Goal: Check status: Check status

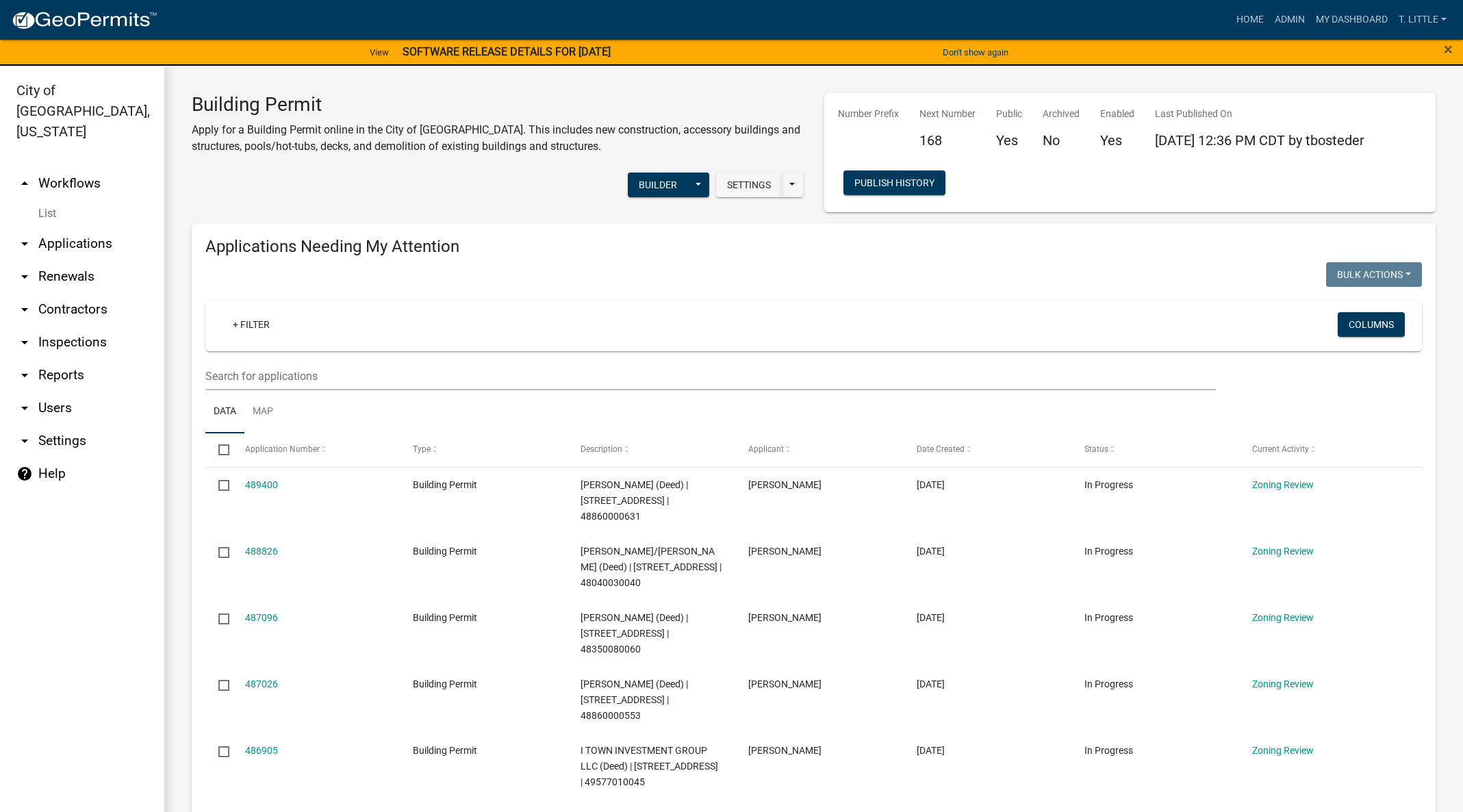
select select "3: 100"
click at [357, 378] on input "text" at bounding box center [710, 376] width 1010 height 28
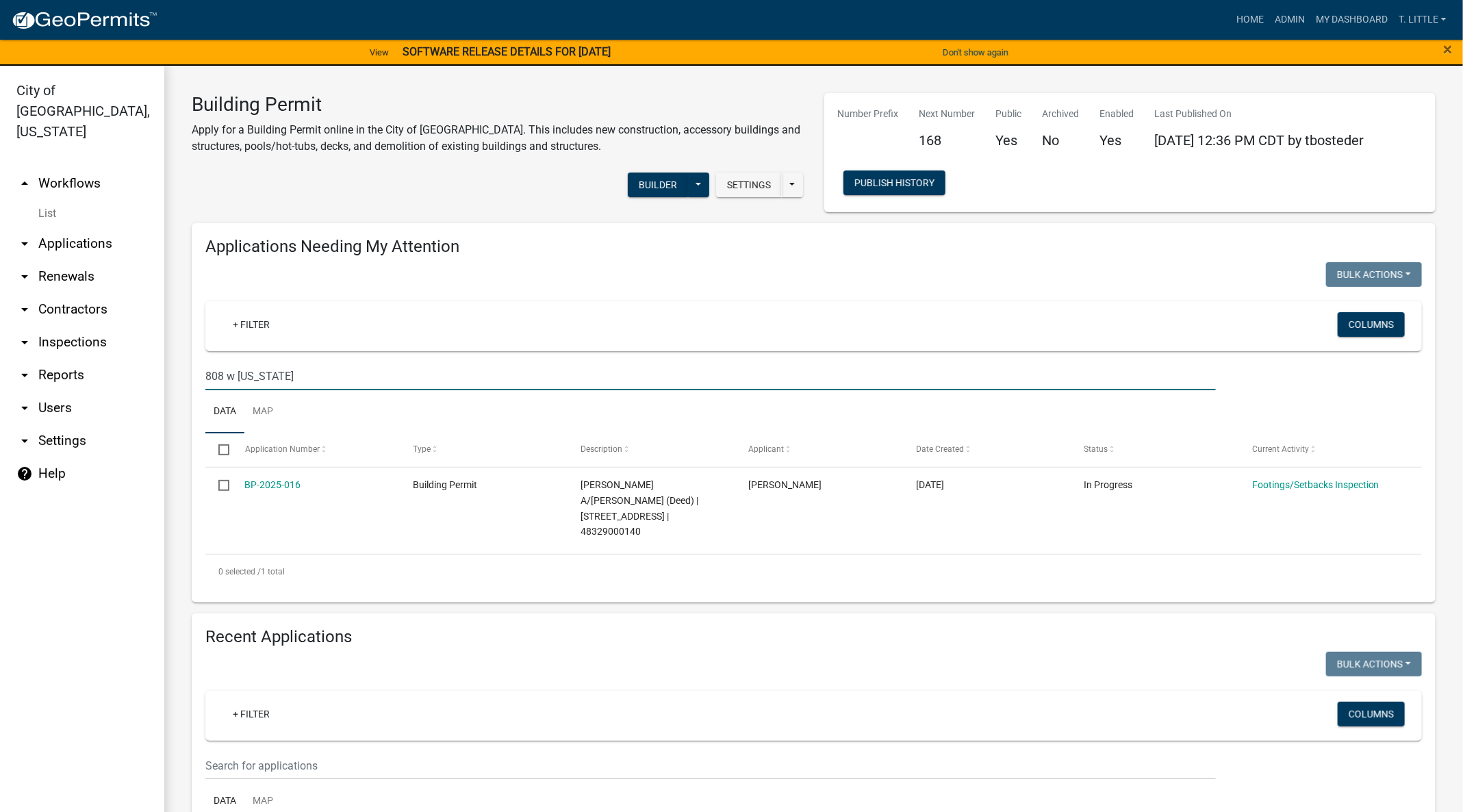
type input "808 w iowa"
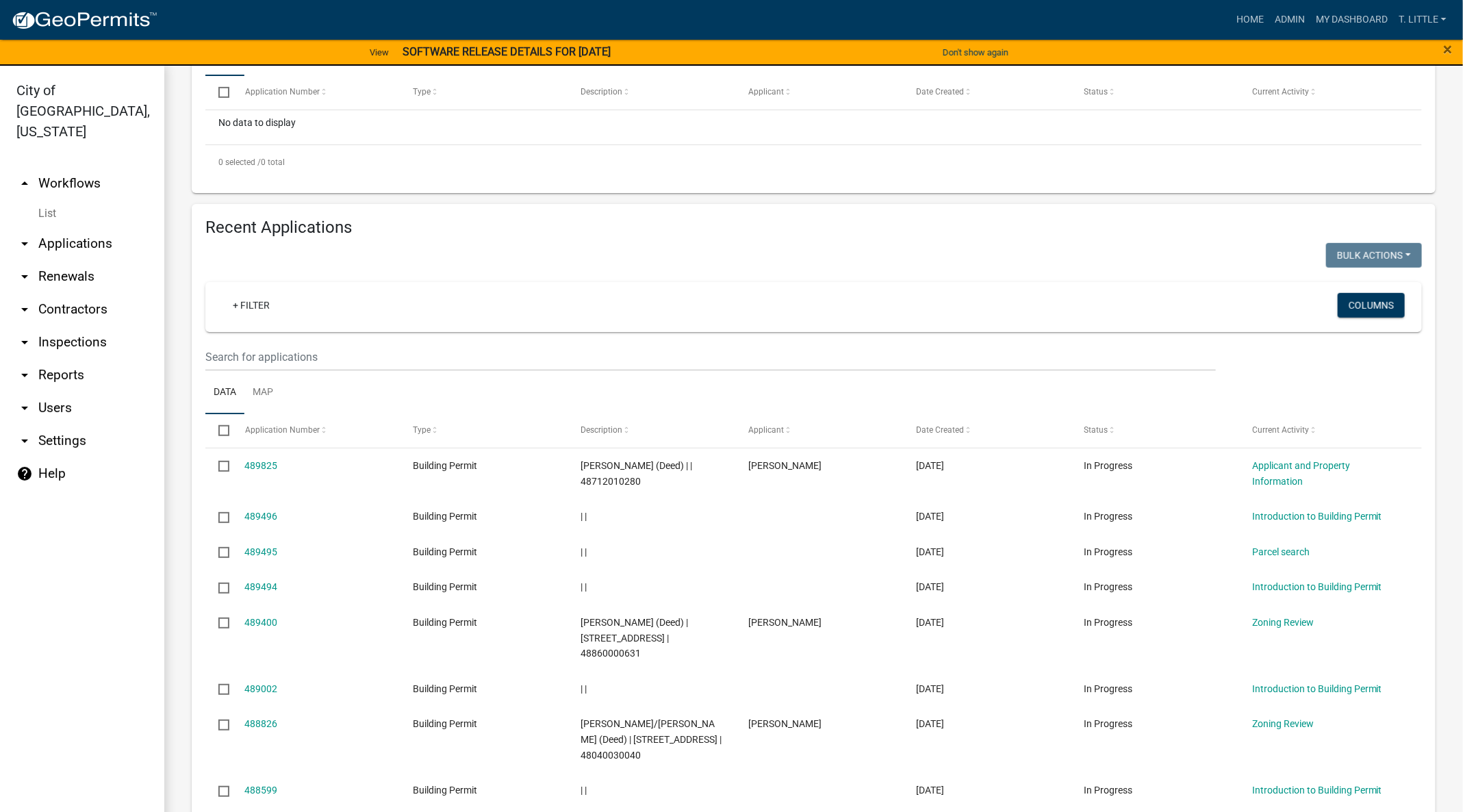
scroll to position [411, 0]
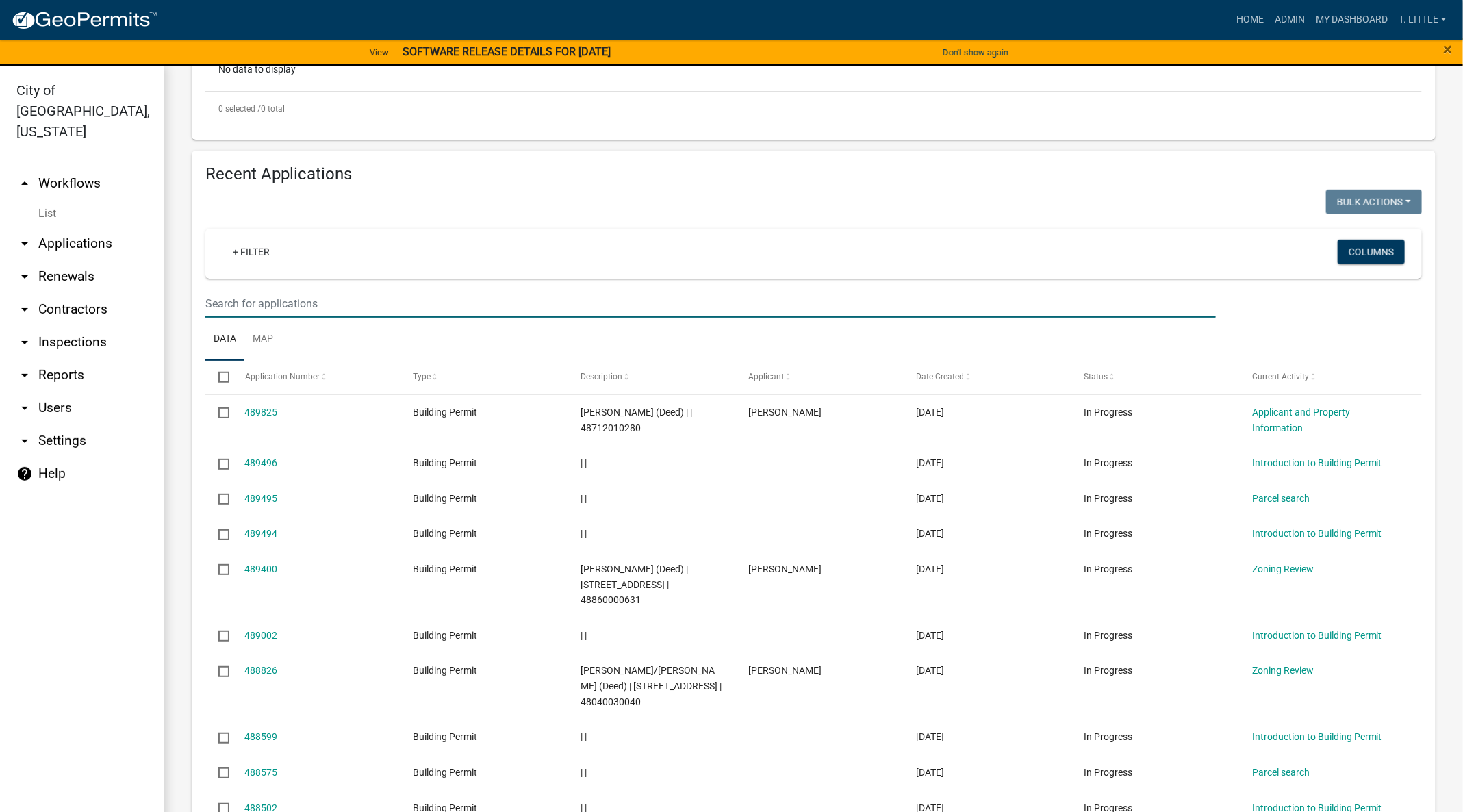
click at [421, 303] on input "text" at bounding box center [710, 303] width 1010 height 28
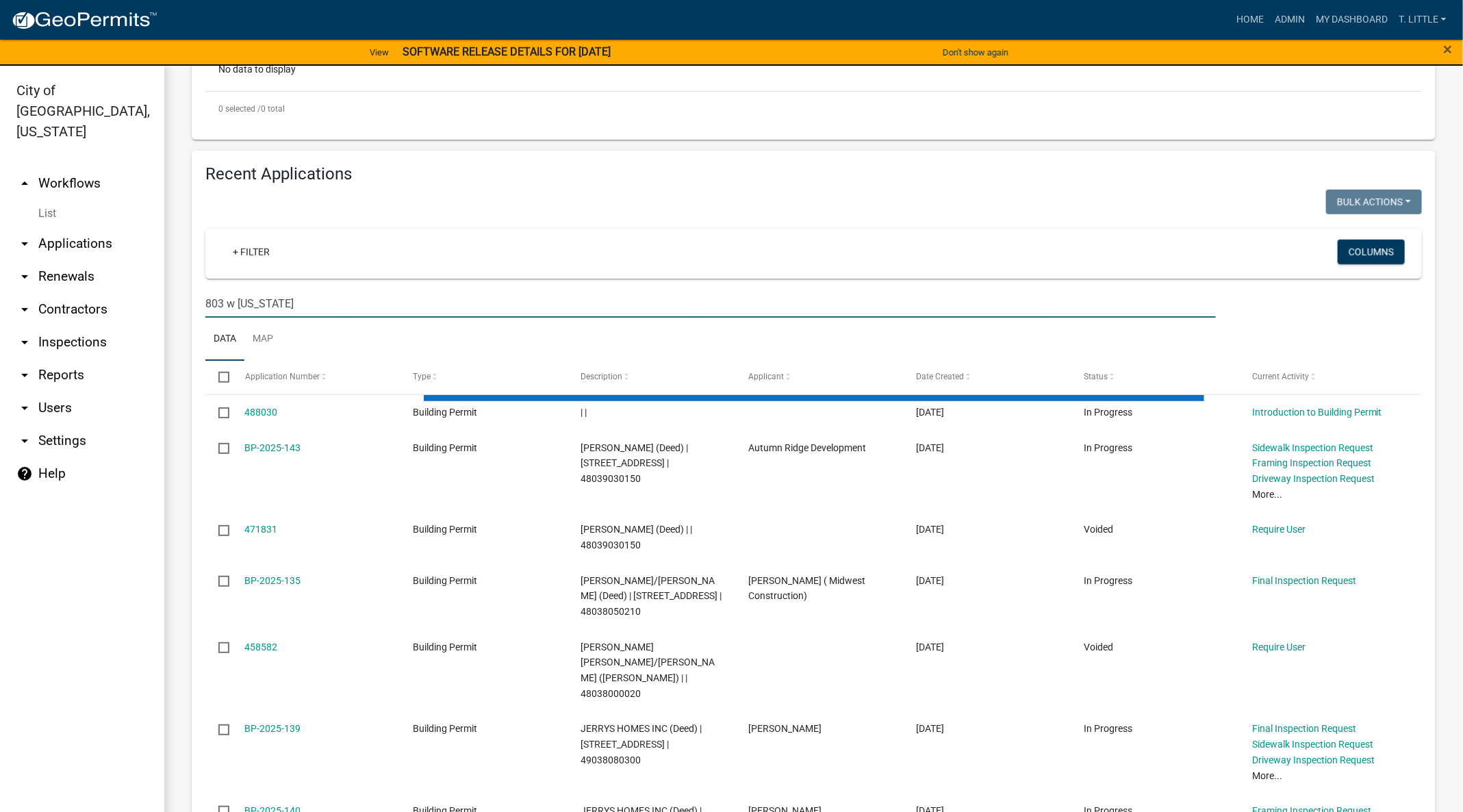
type input "803 w iowa"
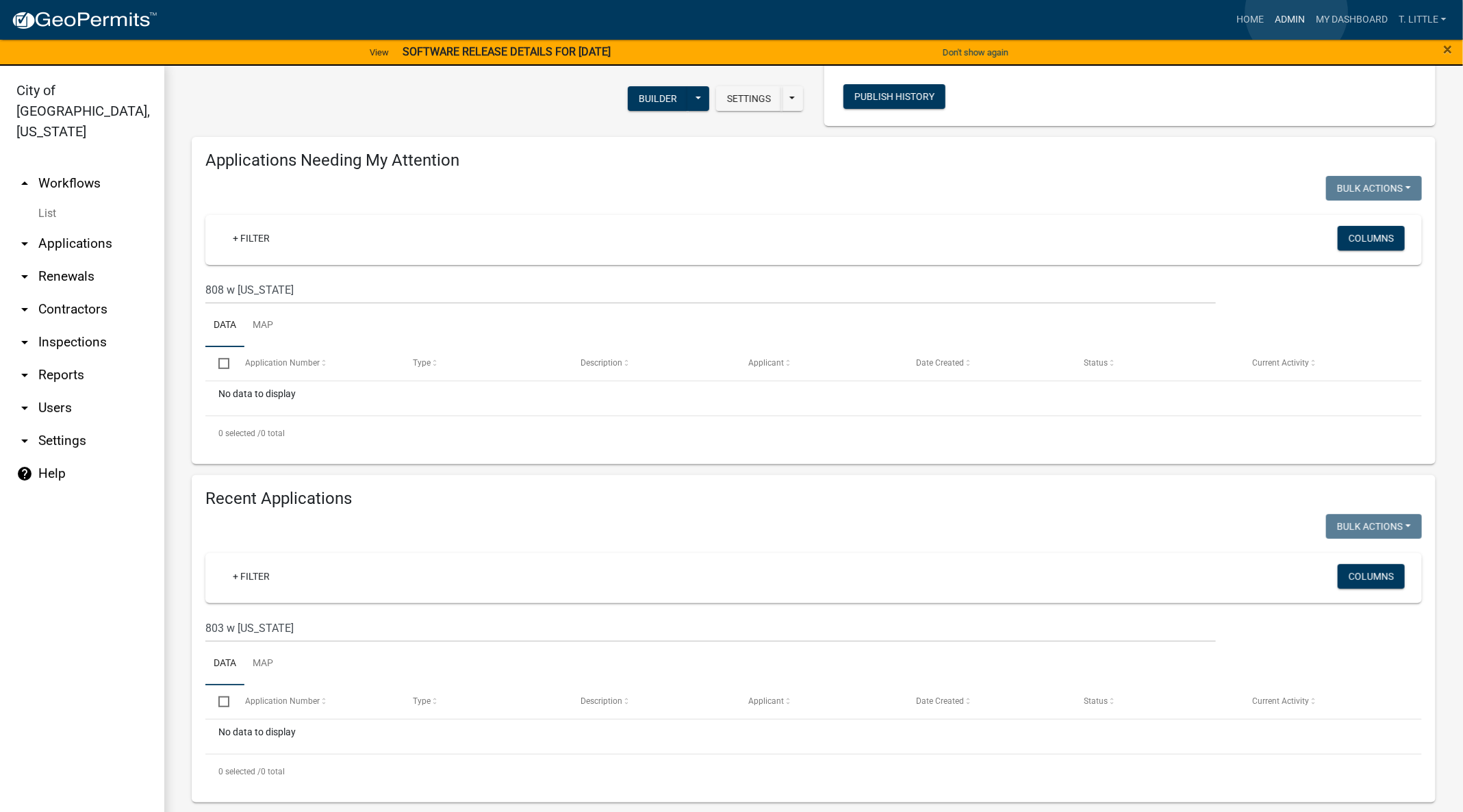
click at [1297, 12] on link "Admin" at bounding box center [1290, 20] width 41 height 26
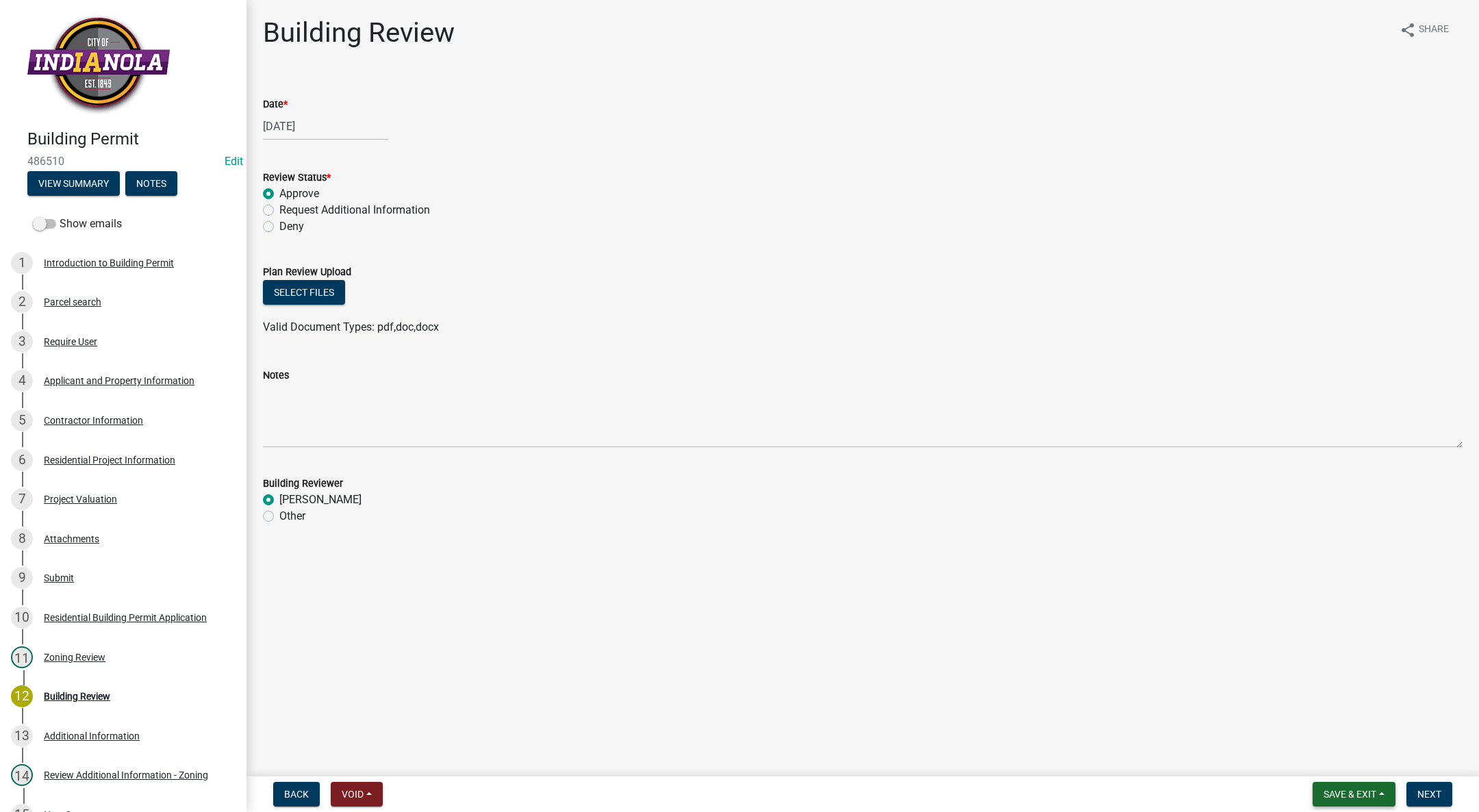
click at [1349, 791] on span "Save & Exit" at bounding box center [1350, 794] width 53 height 11
click at [1320, 756] on button "Save & Exit" at bounding box center [1340, 758] width 110 height 33
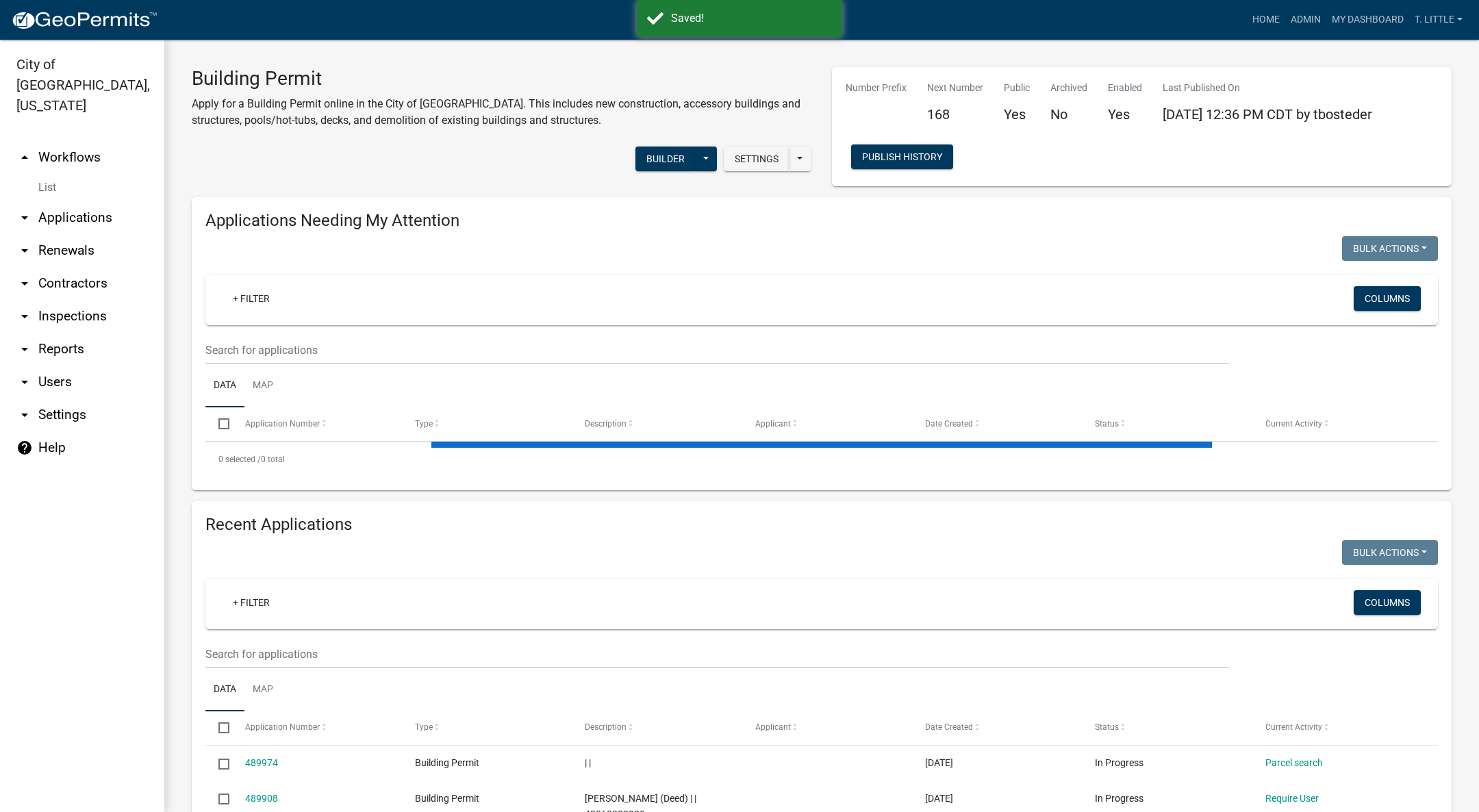
select select "3: 100"
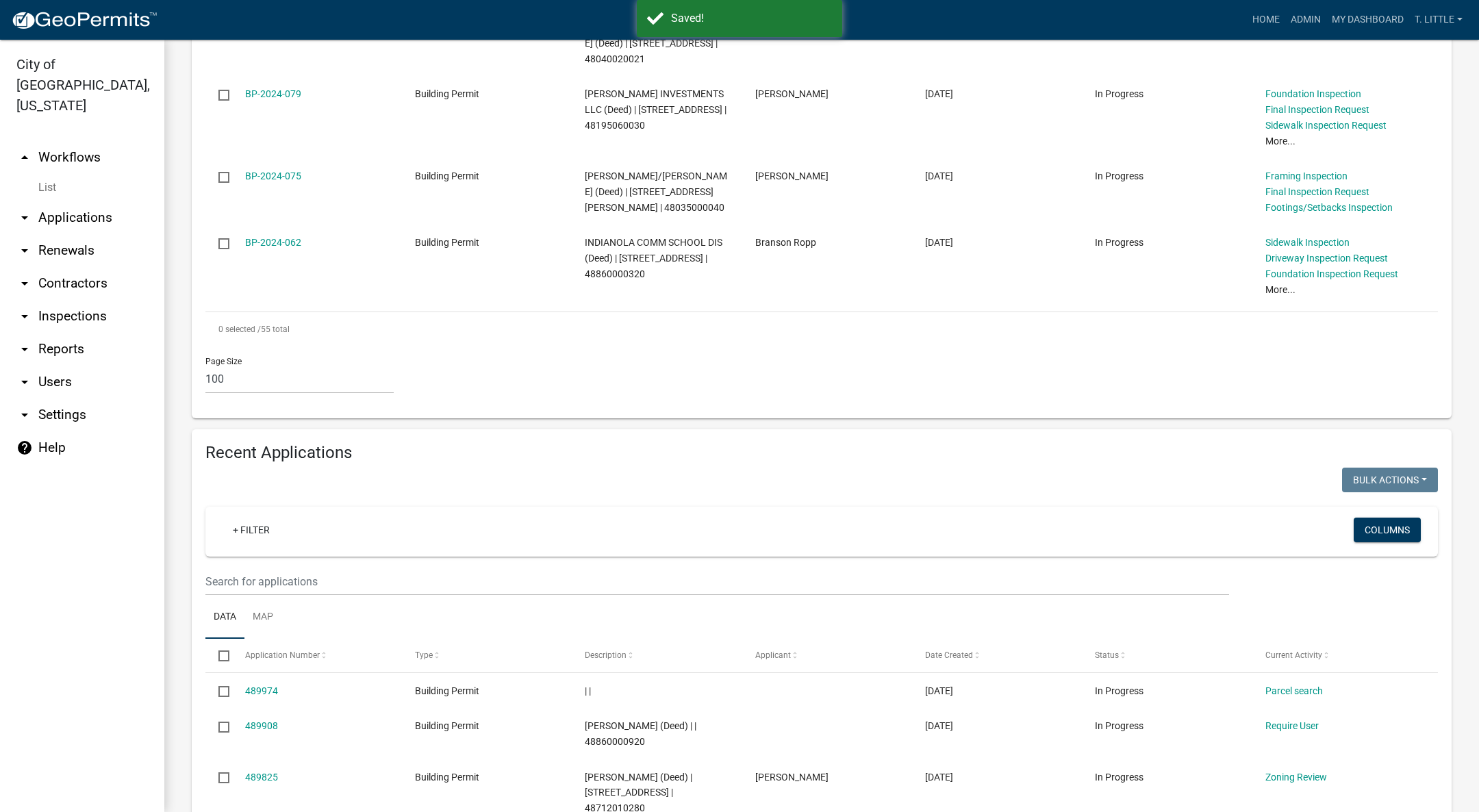
scroll to position [4415, 0]
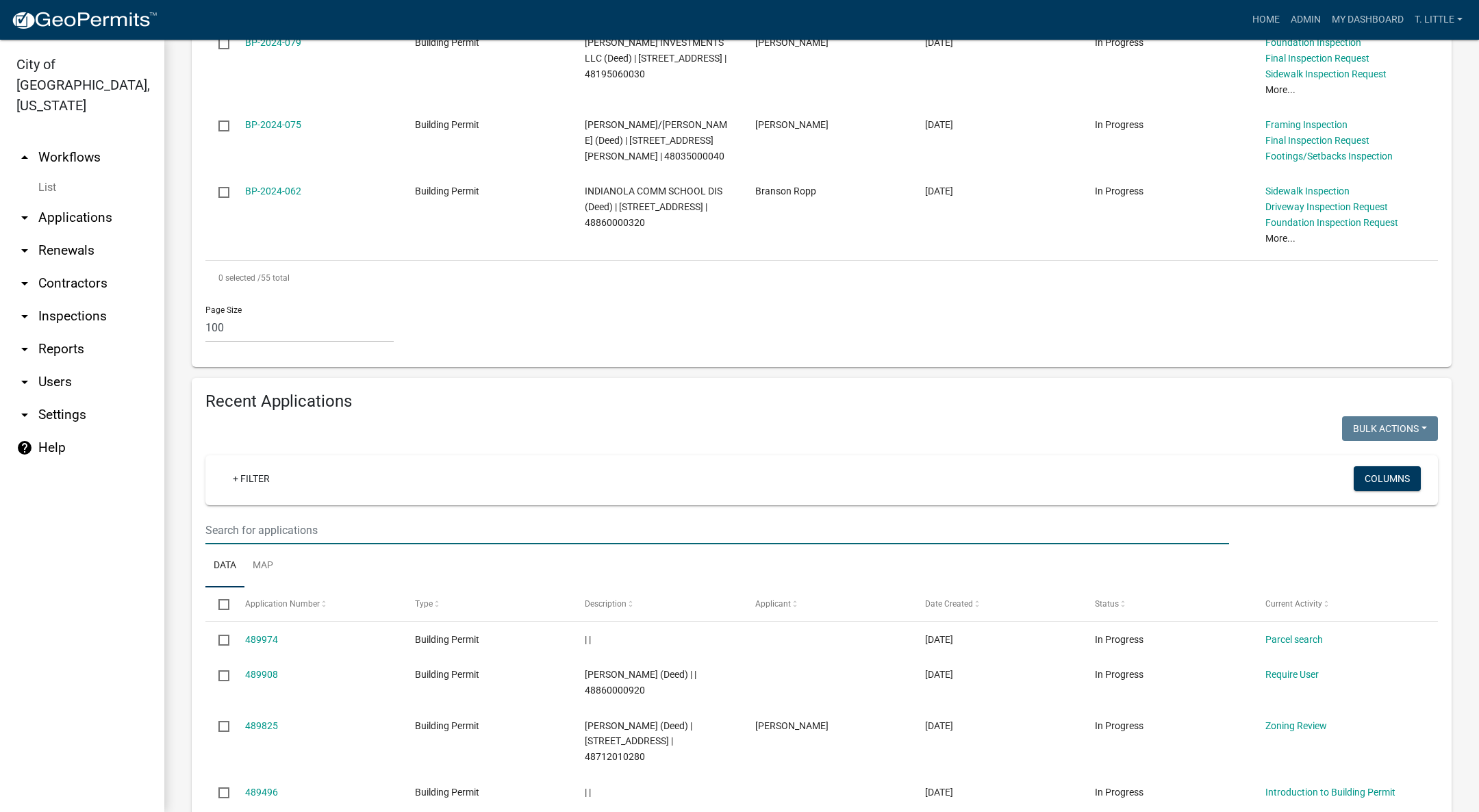
click at [318, 516] on input "text" at bounding box center [717, 530] width 1024 height 28
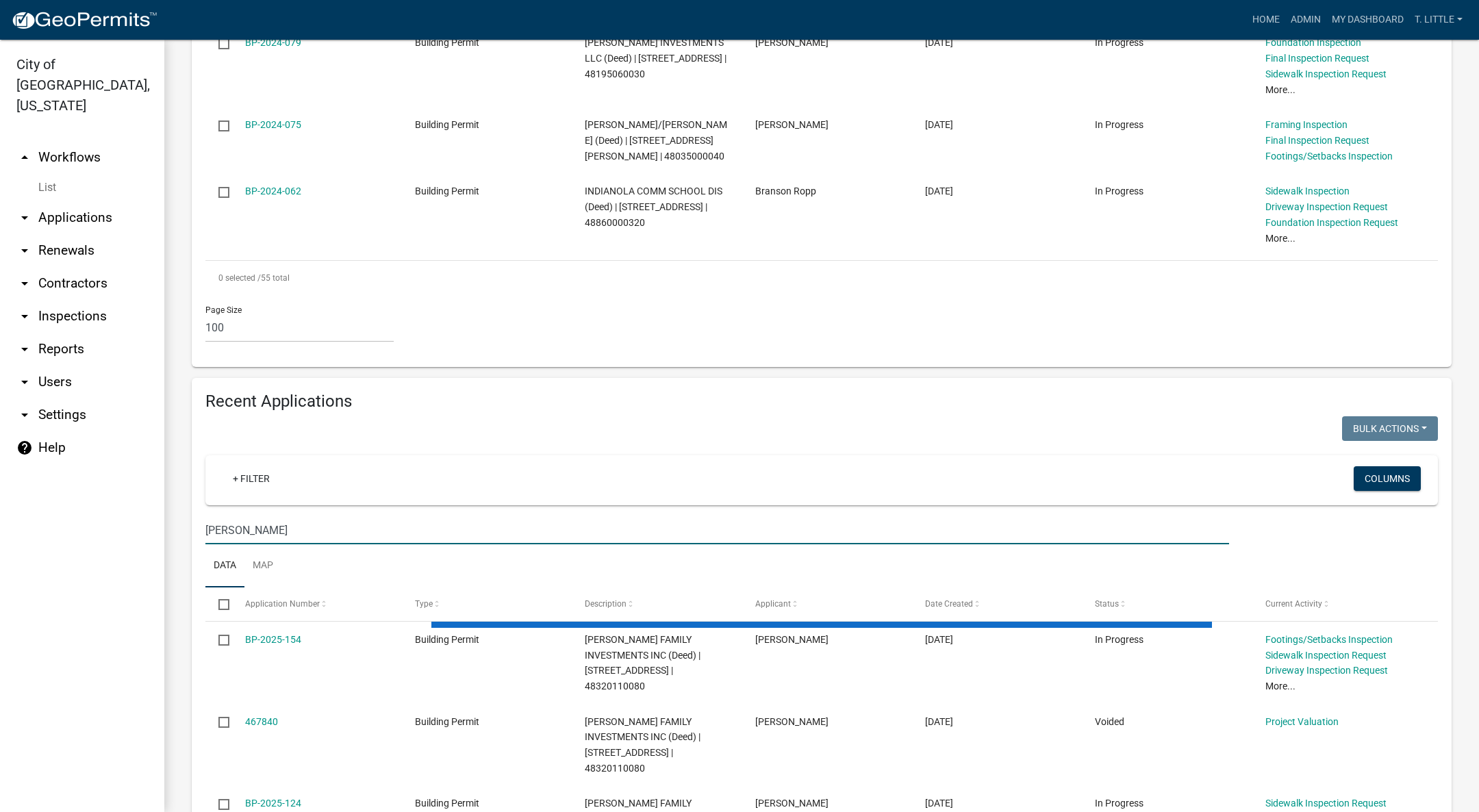
type input "[PERSON_NAME]"
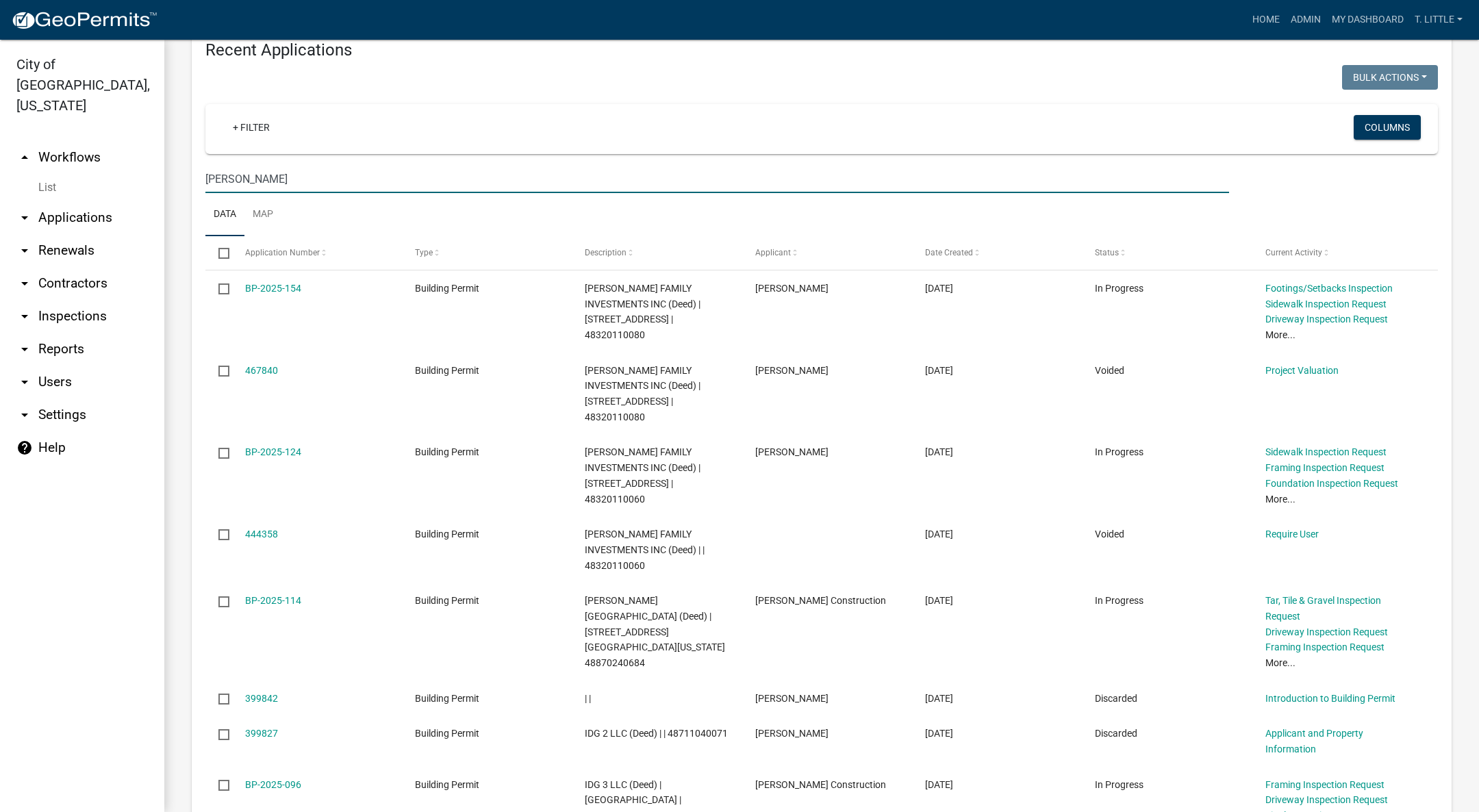
scroll to position [4854, 0]
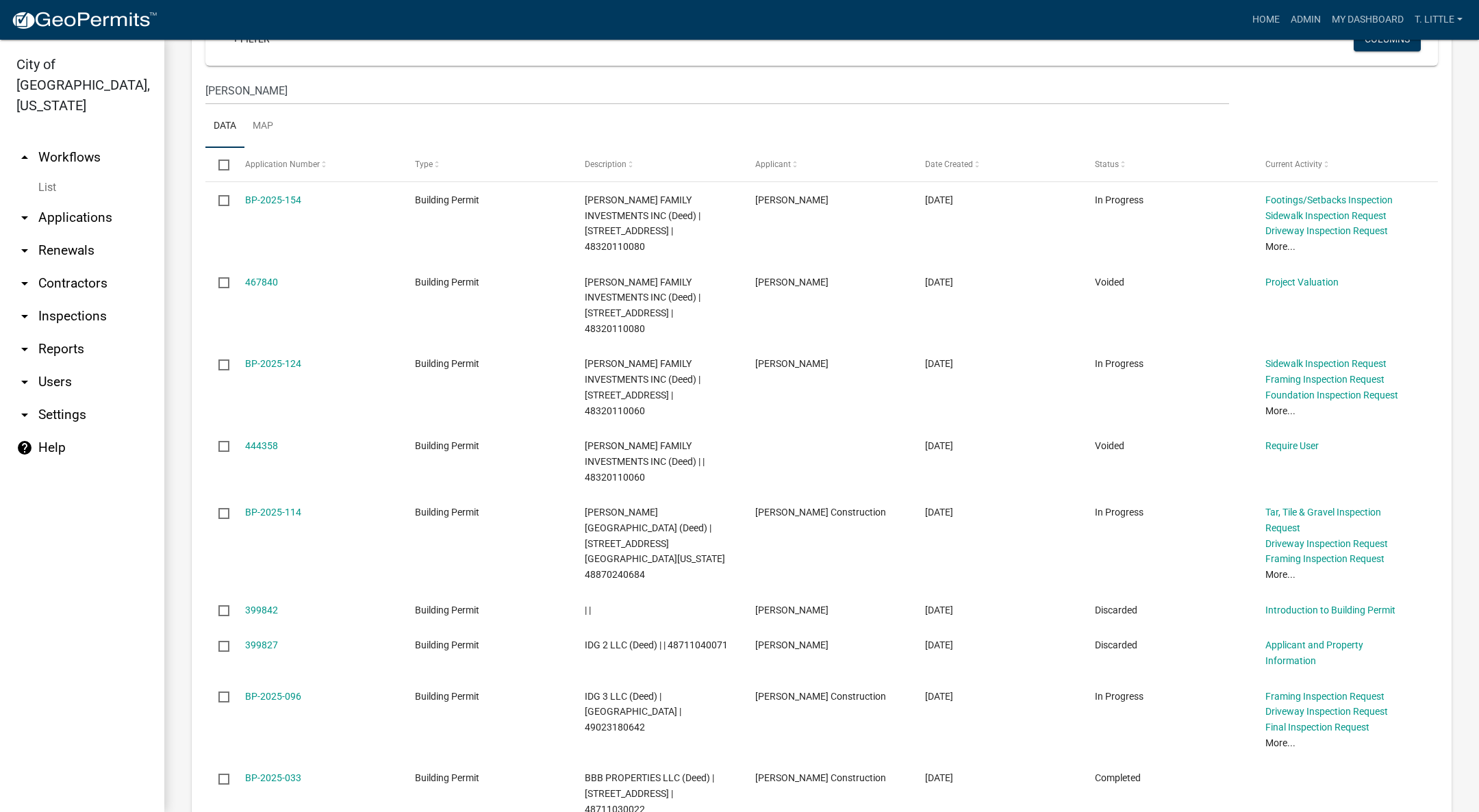
click at [269, 690] on link "BP-2025-096" at bounding box center [272, 695] width 56 height 11
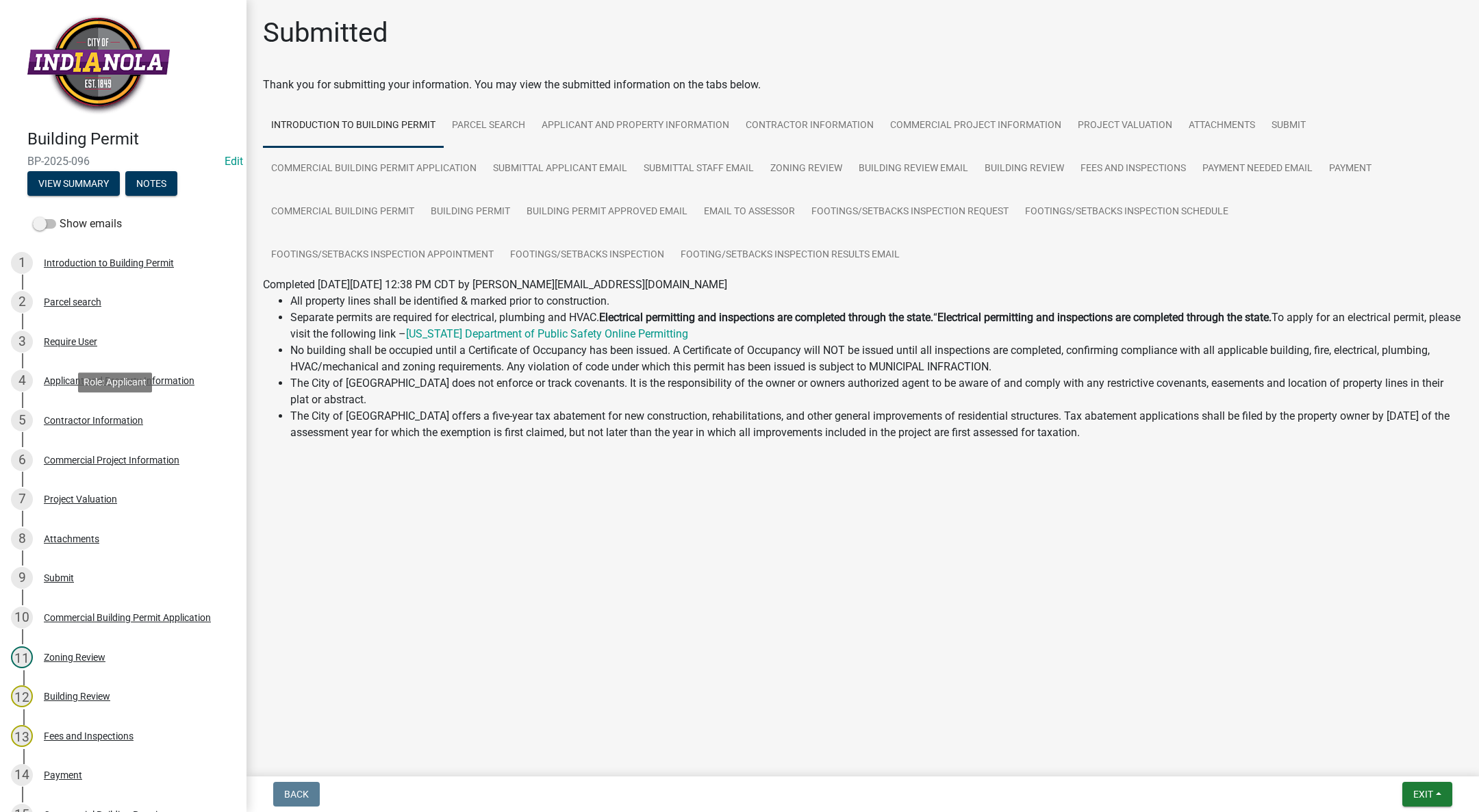
click at [84, 417] on div "Contractor Information" at bounding box center [93, 420] width 99 height 10
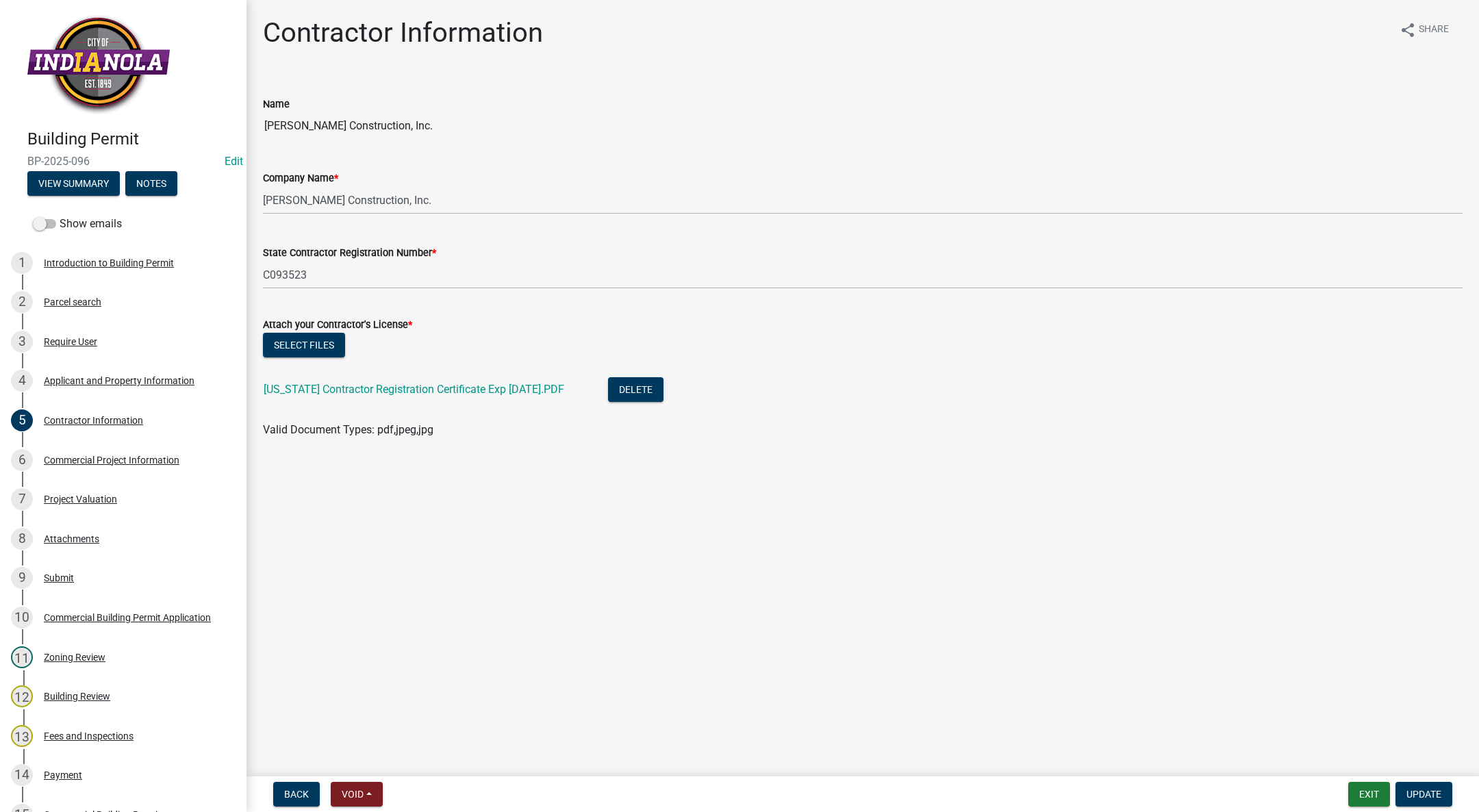
click at [452, 389] on link "[US_STATE] Contractor Registration Certificate Exp [DATE].PDF" at bounding box center [414, 389] width 301 height 13
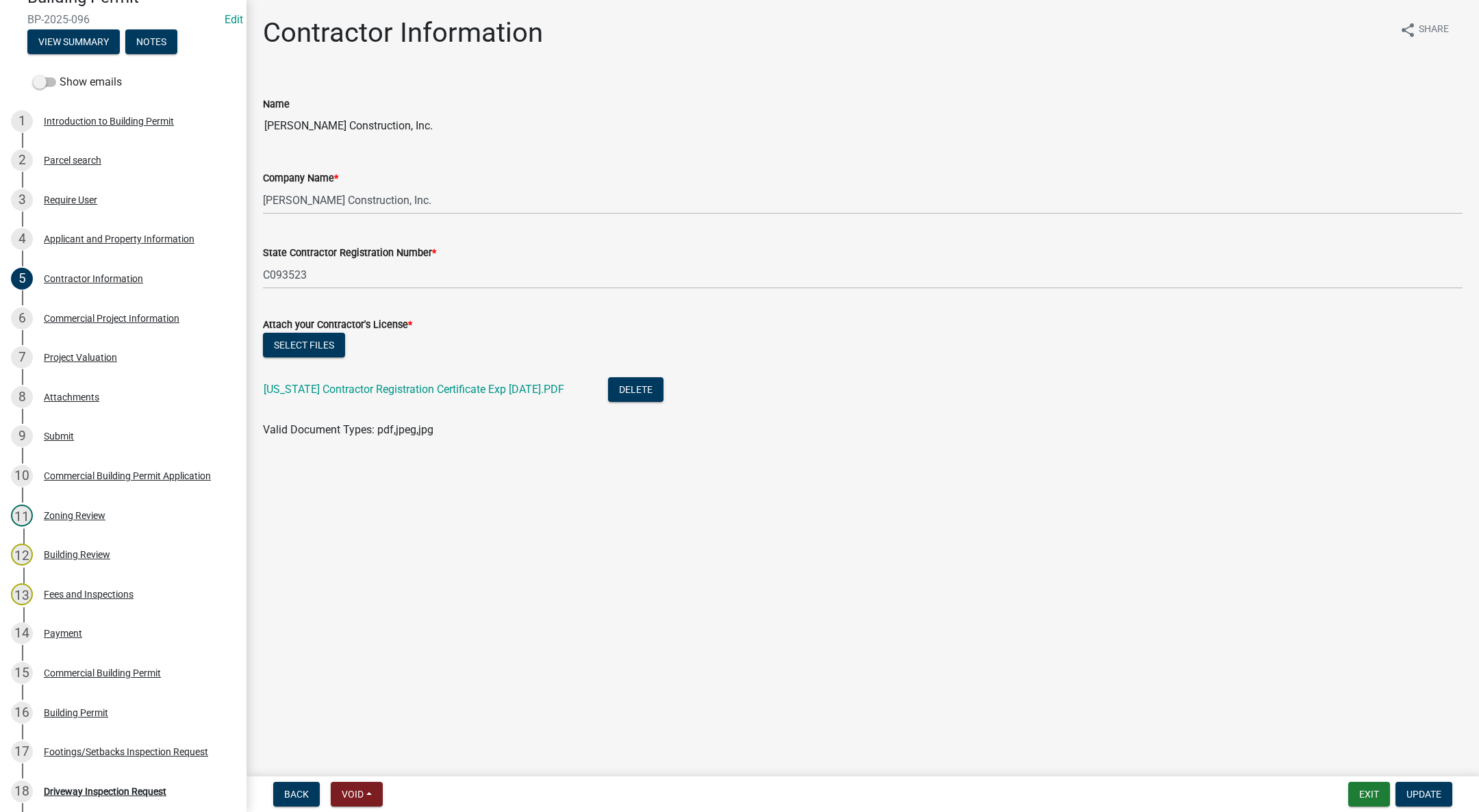
scroll to position [103, 0]
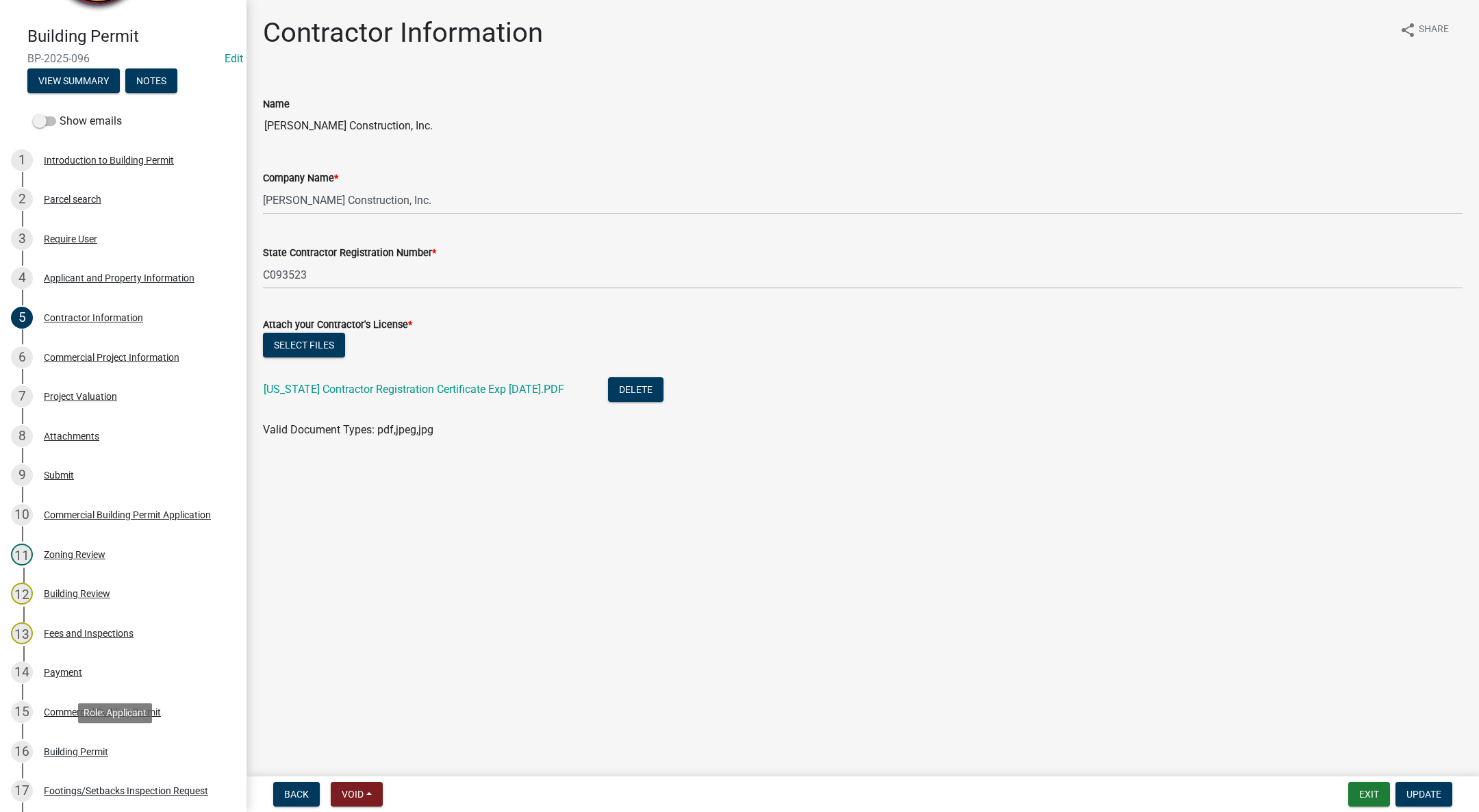
click at [80, 743] on div "16 Building Permit" at bounding box center [117, 751] width 214 height 22
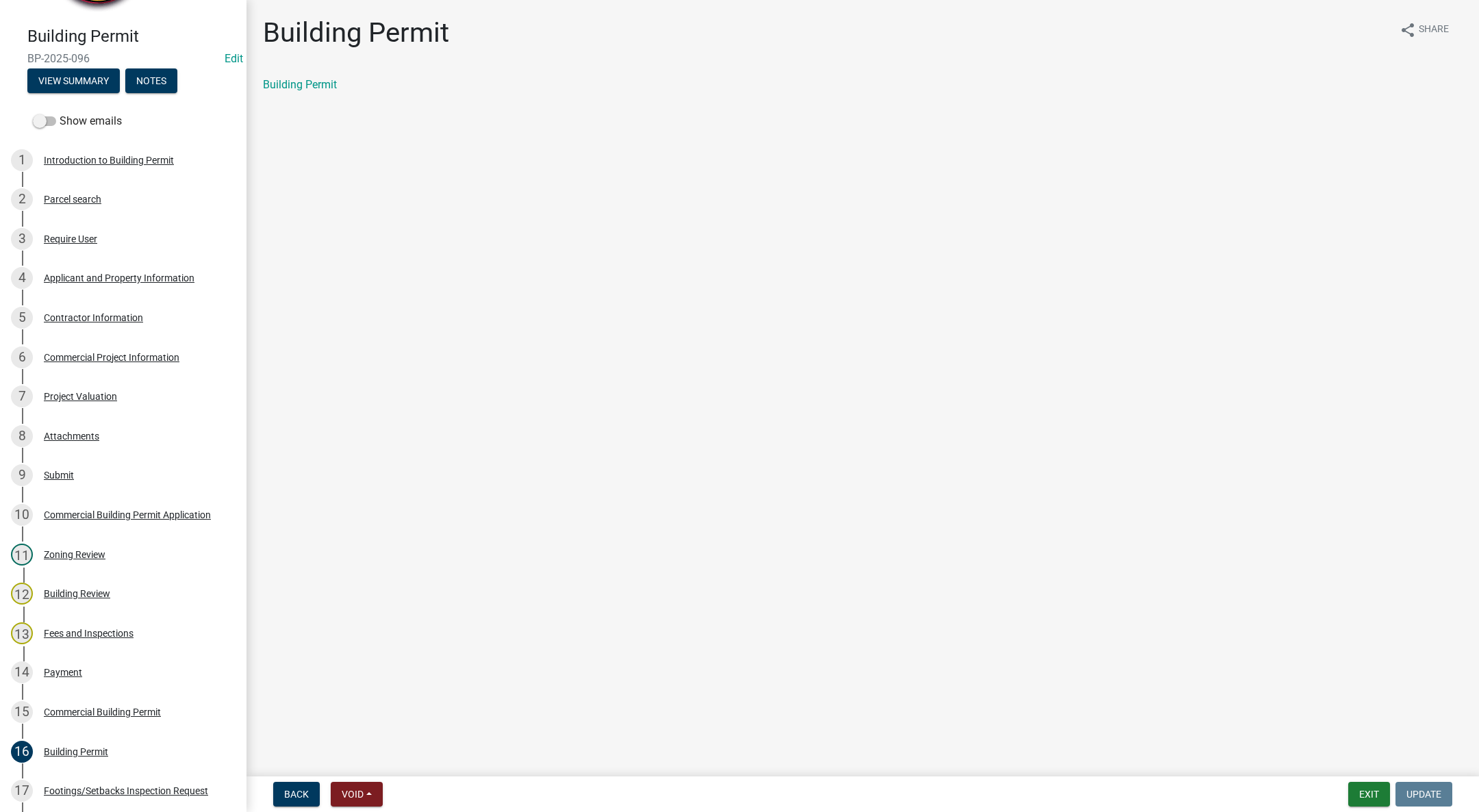
click at [299, 82] on link "Building Permit" at bounding box center [300, 84] width 74 height 13
